Goal: Navigation & Orientation: Find specific page/section

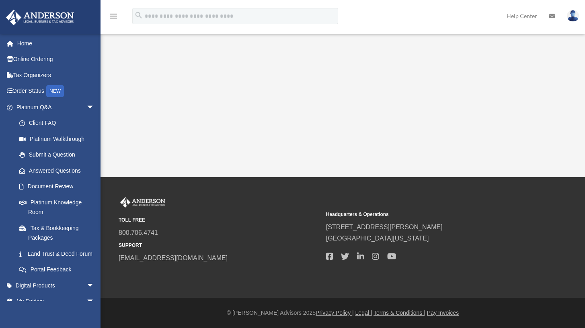
scroll to position [171, 0]
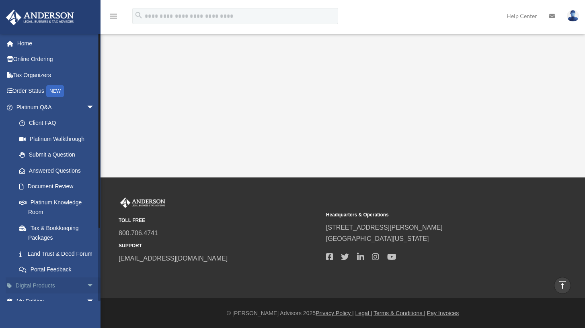
click at [65, 289] on link "Digital Products arrow_drop_down" at bounding box center [56, 286] width 101 height 16
click at [86, 291] on span "arrow_drop_down" at bounding box center [94, 286] width 16 height 16
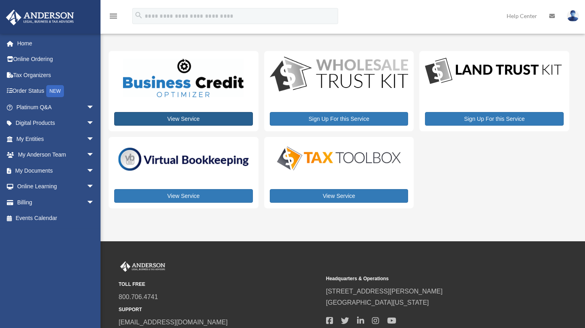
click at [188, 116] on link "View Service" at bounding box center [183, 119] width 139 height 14
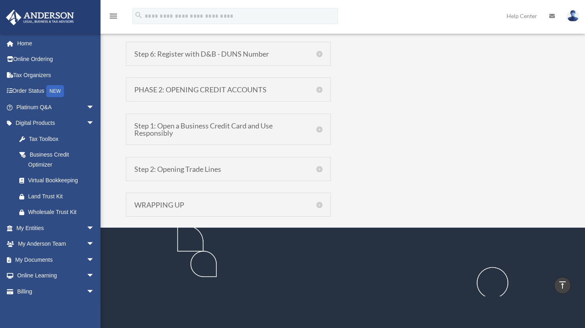
scroll to position [765, 0]
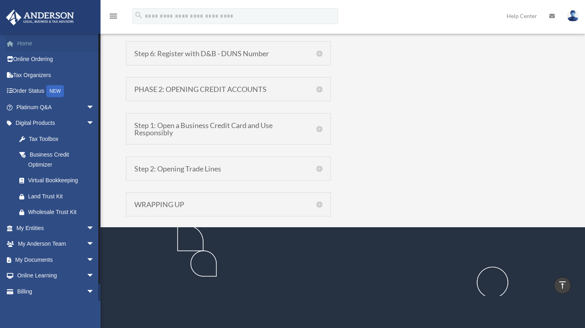
click at [29, 42] on link "Home" at bounding box center [56, 43] width 101 height 16
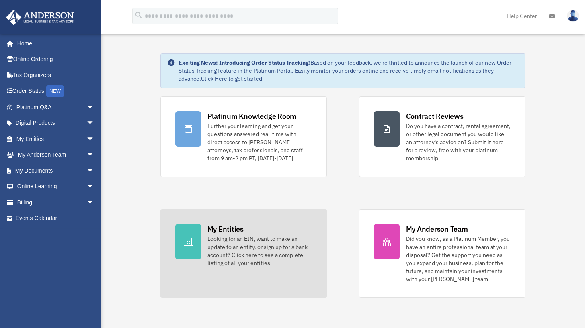
click at [234, 237] on div "Looking for an EIN, want to make an update to an entity, or sign up for a bank …" at bounding box center [259, 251] width 104 height 32
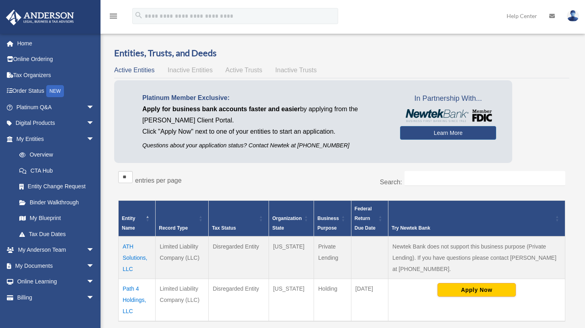
click at [197, 70] on span "Inactive Entities" at bounding box center [190, 70] width 45 height 7
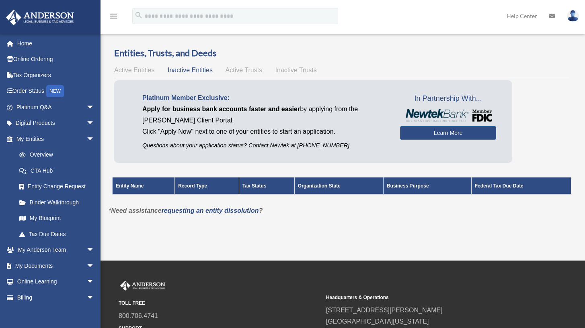
click at [242, 67] on span "Active Trusts" at bounding box center [243, 70] width 37 height 7
click at [294, 69] on span "Inactive Trusts" at bounding box center [295, 70] width 41 height 7
click at [134, 72] on span "Active Entities" at bounding box center [134, 70] width 40 height 7
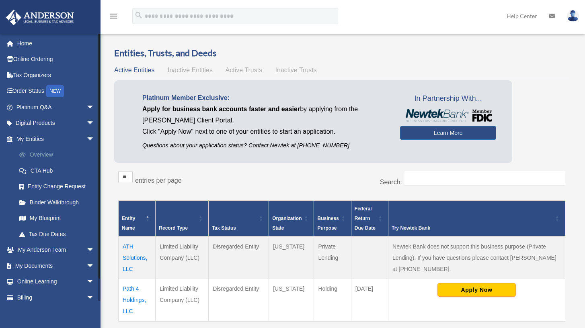
click at [48, 152] on link "Overview" at bounding box center [58, 155] width 95 height 16
click at [49, 168] on link "CTA Hub" at bounding box center [58, 171] width 95 height 16
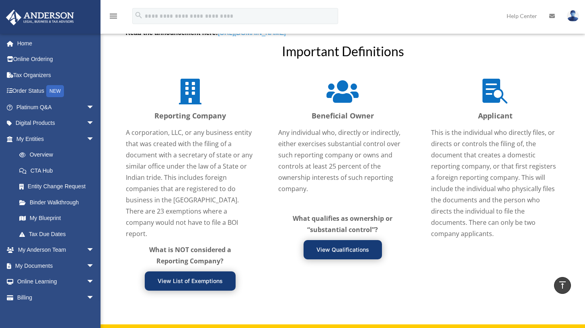
scroll to position [917, 0]
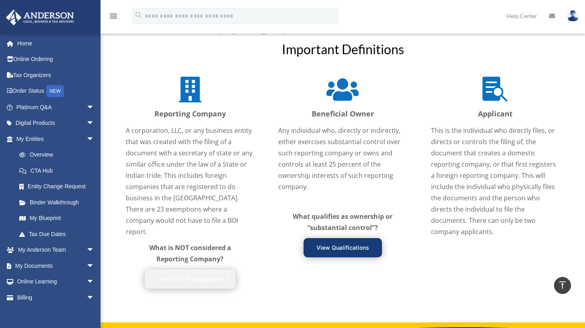
click at [186, 282] on link "View List of Exemptions" at bounding box center [190, 279] width 91 height 19
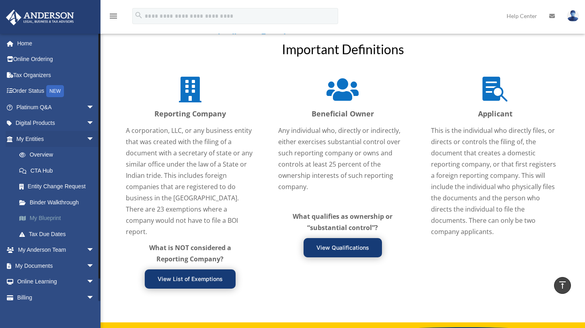
click at [57, 218] on link "My Blueprint" at bounding box center [58, 219] width 95 height 16
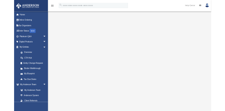
scroll to position [22, 0]
